Goal: Task Accomplishment & Management: Complete application form

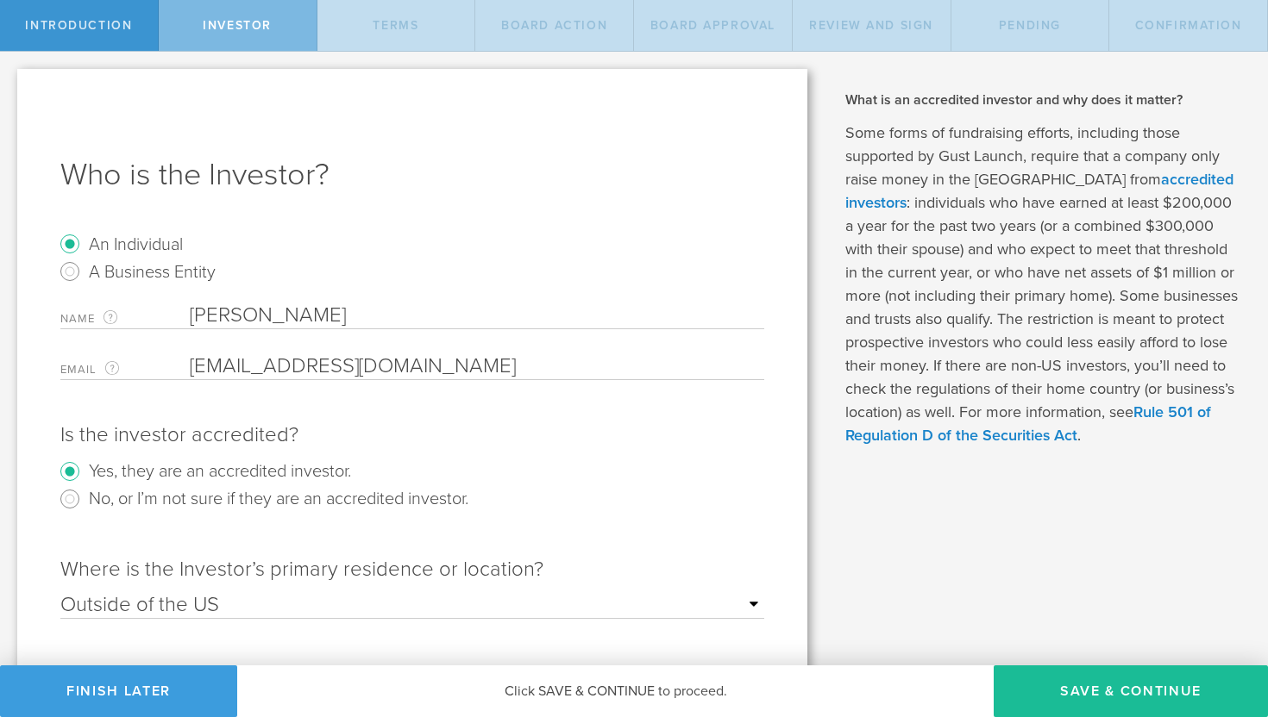
scroll to position [273, 0]
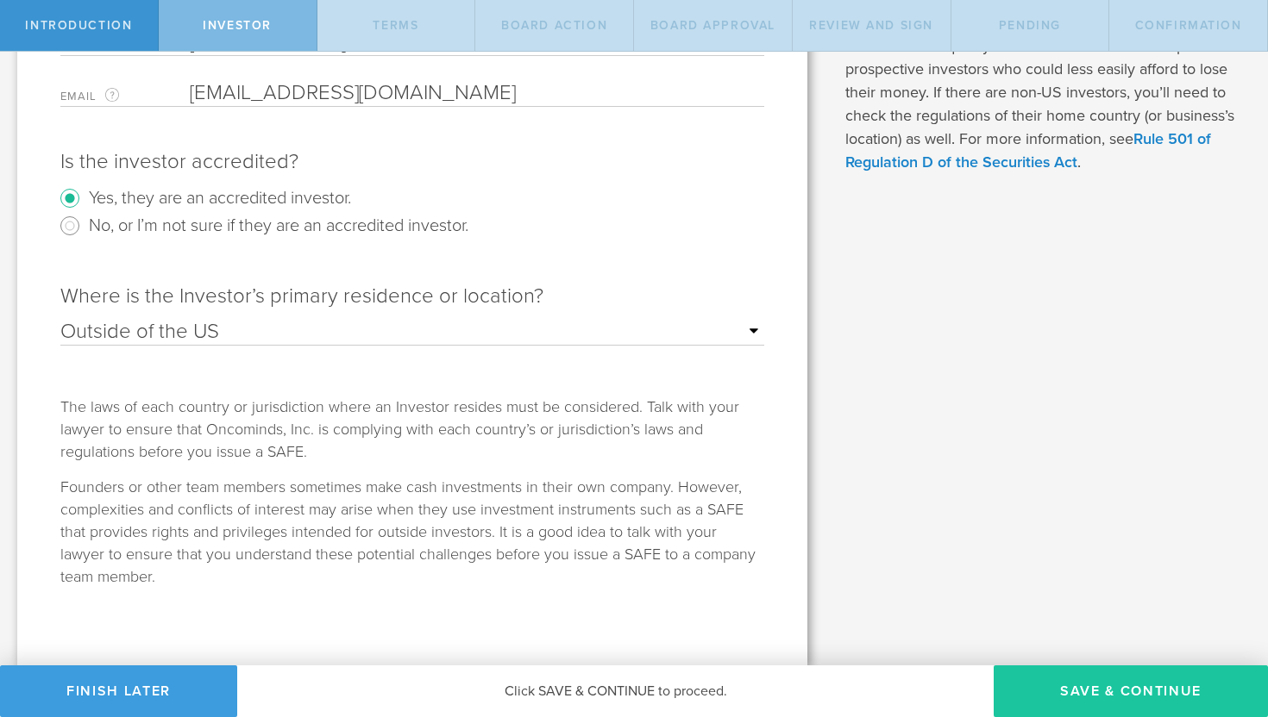
click at [1077, 689] on button "Save & Continue" at bounding box center [1130, 692] width 274 height 52
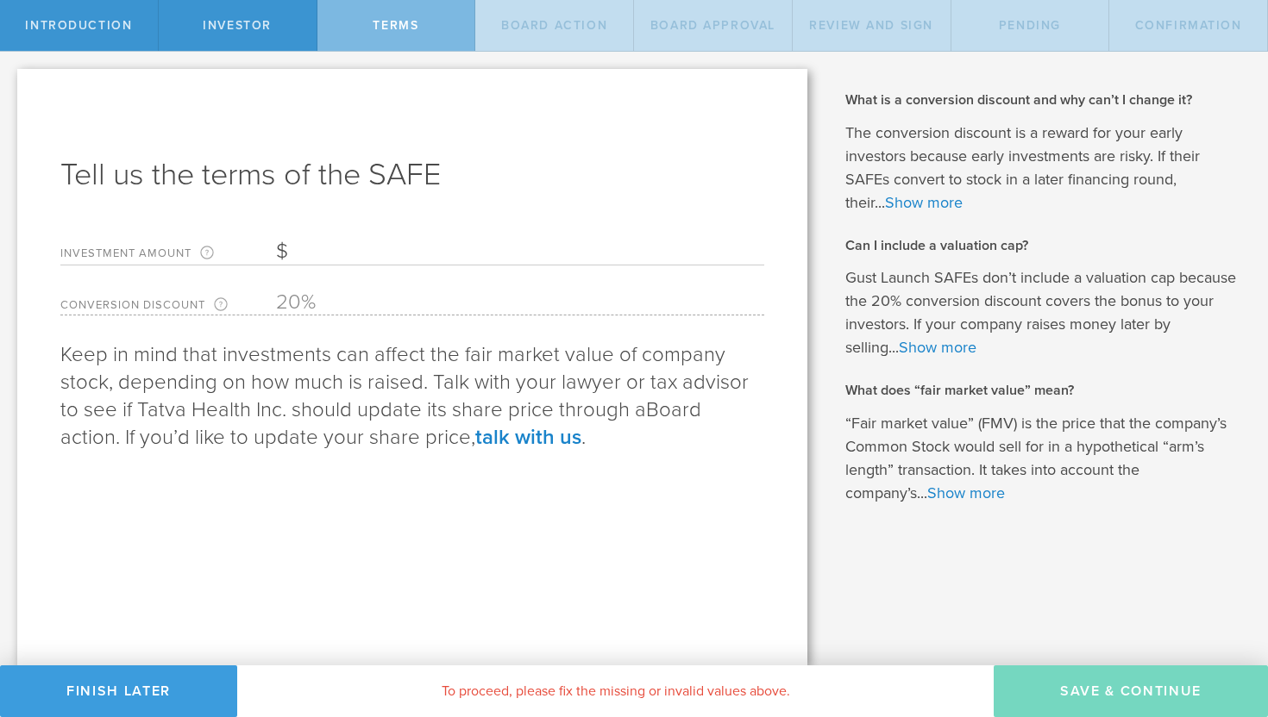
scroll to position [0, 0]
click at [299, 254] on input "Investment Amount The amount (in USD) that this investor is paying for the SAFE." at bounding box center [520, 252] width 488 height 26
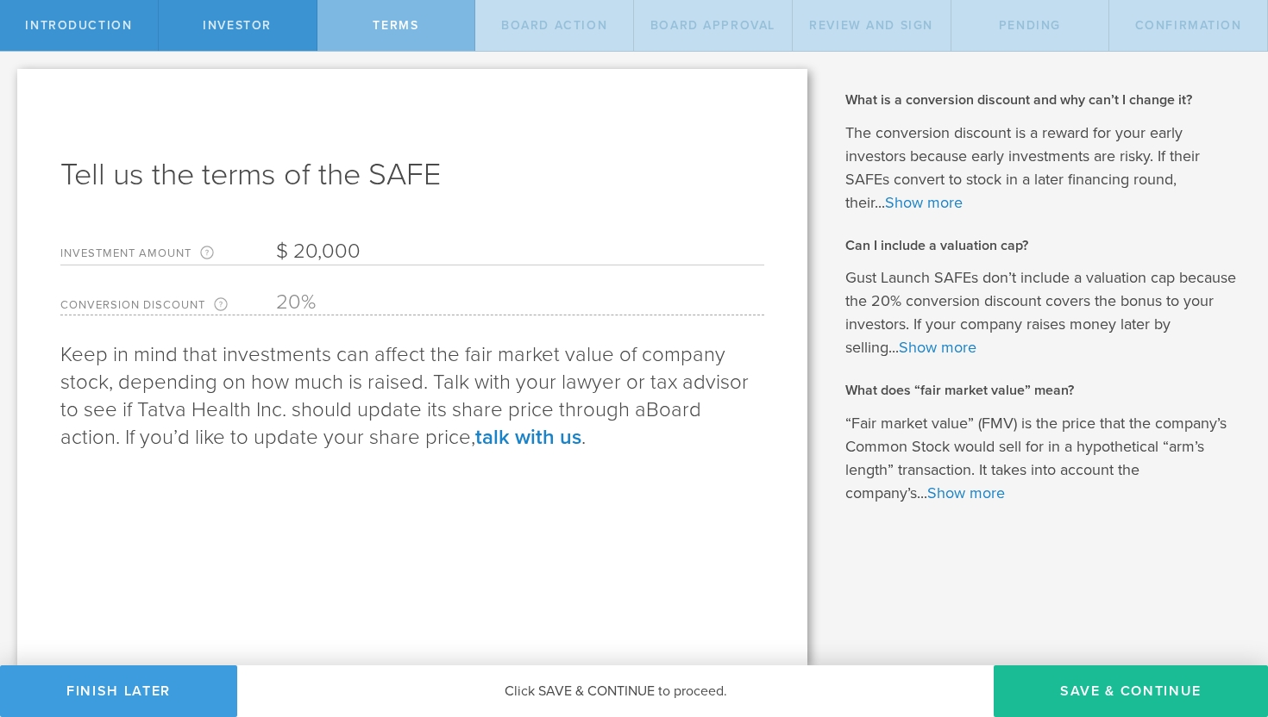
click at [313, 247] on input "20,000" at bounding box center [520, 252] width 488 height 26
type input "25,000"
click at [430, 517] on div "Tell us the terms of the SAFE Investment Amount The amount (in USD) that this i…" at bounding box center [412, 367] width 790 height 597
click at [1064, 697] on button "Save & Continue" at bounding box center [1130, 692] width 274 height 52
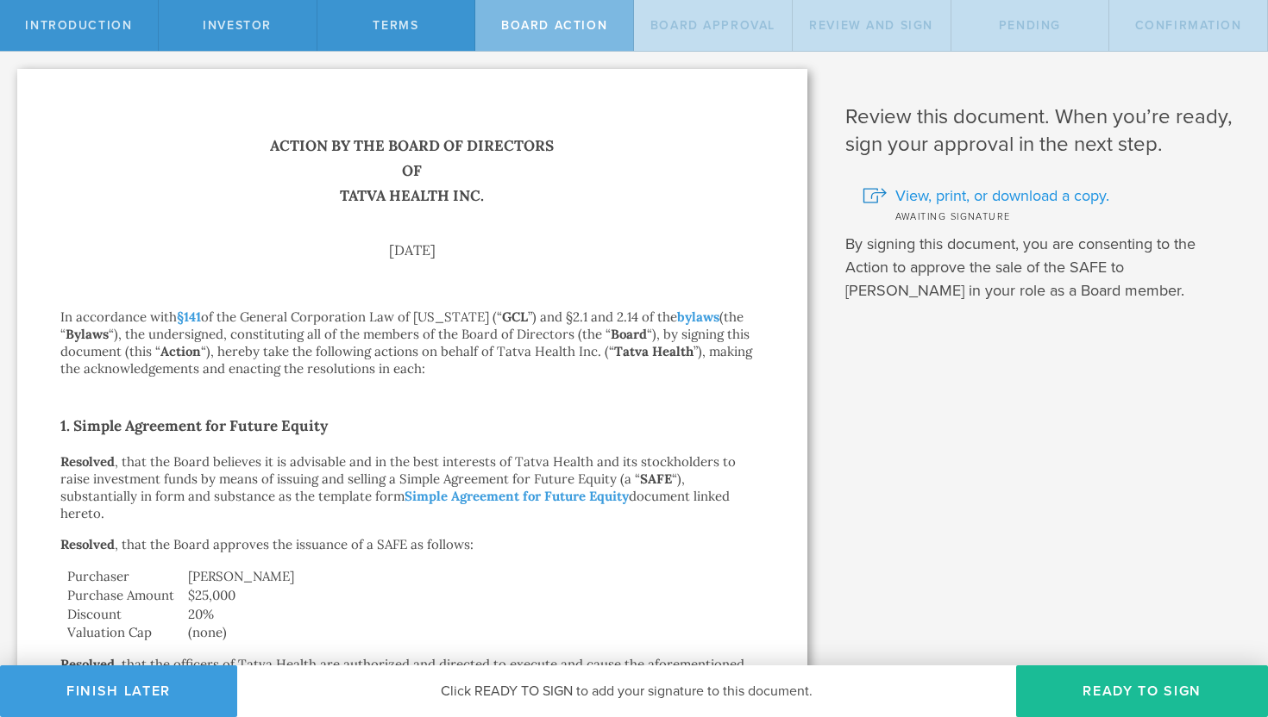
click at [1009, 191] on span "View, print, or download a copy." at bounding box center [1002, 196] width 214 height 22
click at [149, 696] on button "Finish Later" at bounding box center [118, 692] width 237 height 52
